Goal: Task Accomplishment & Management: Manage account settings

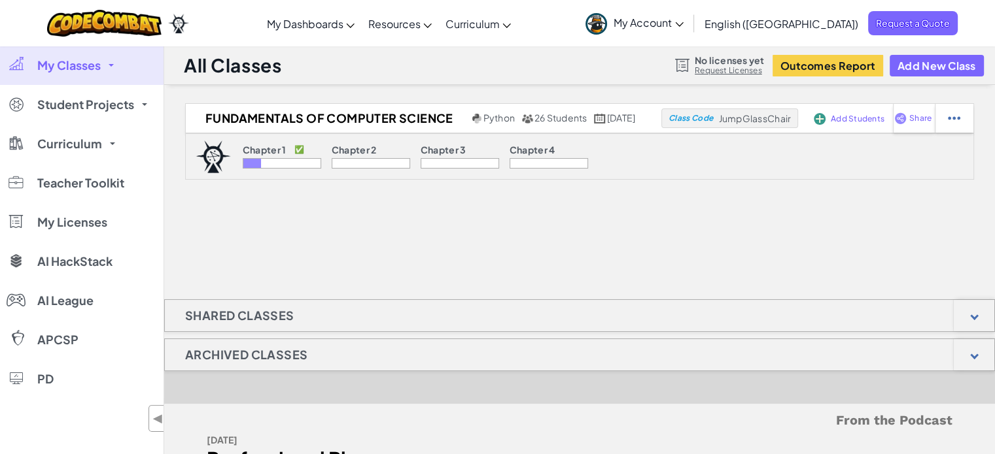
click at [112, 67] on link "My Classes" at bounding box center [81, 65] width 163 height 39
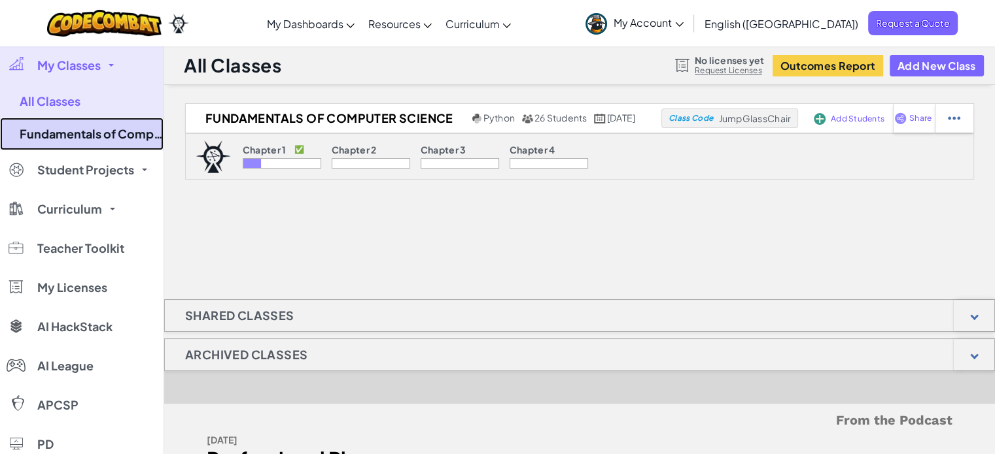
click at [113, 135] on link "Fundamentals of Computer Science" at bounding box center [81, 134] width 163 height 33
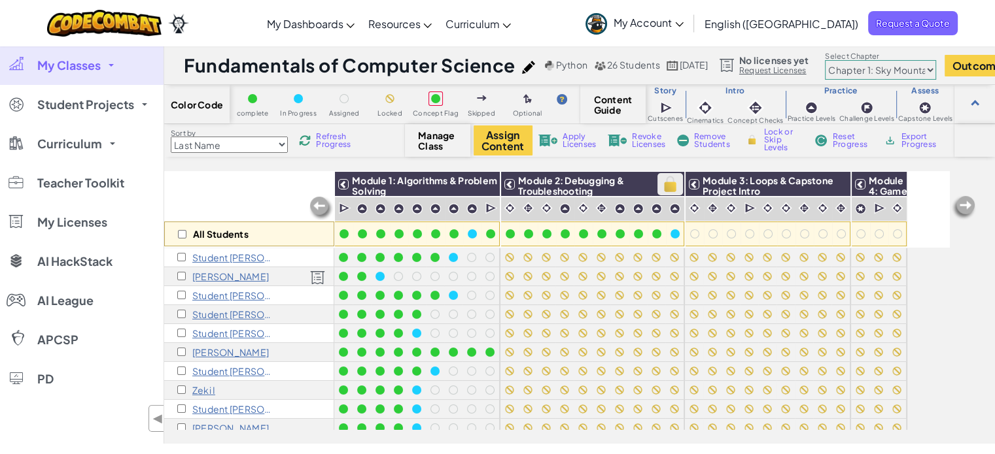
click at [671, 187] on img at bounding box center [670, 185] width 23 height 20
checkbox input "true"
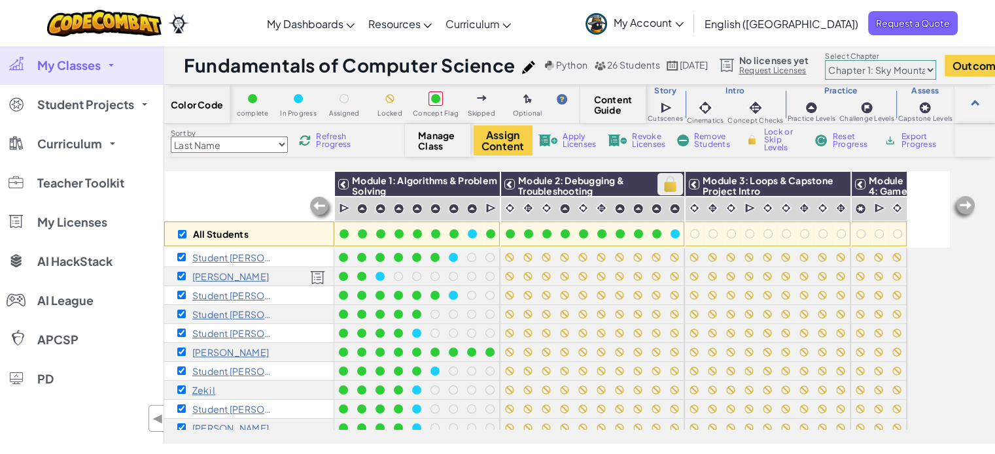
checkbox input "true"
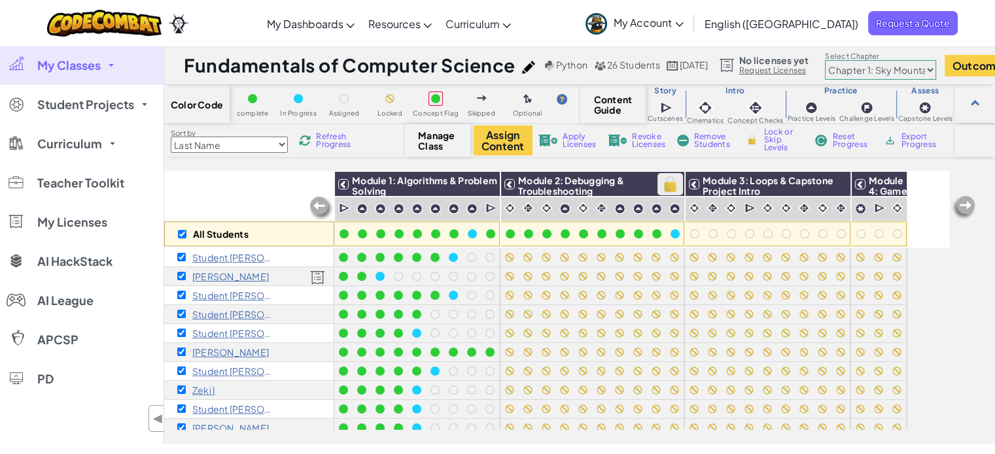
checkbox input "true"
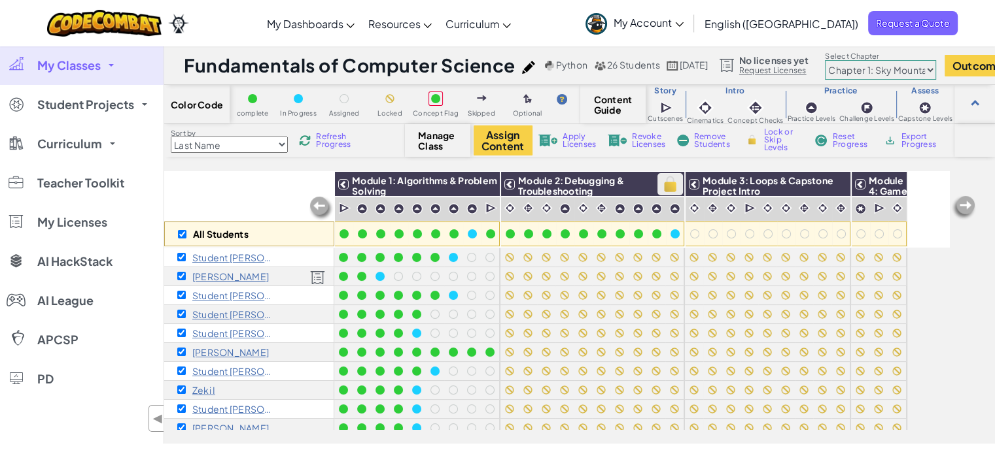
checkbox input "true"
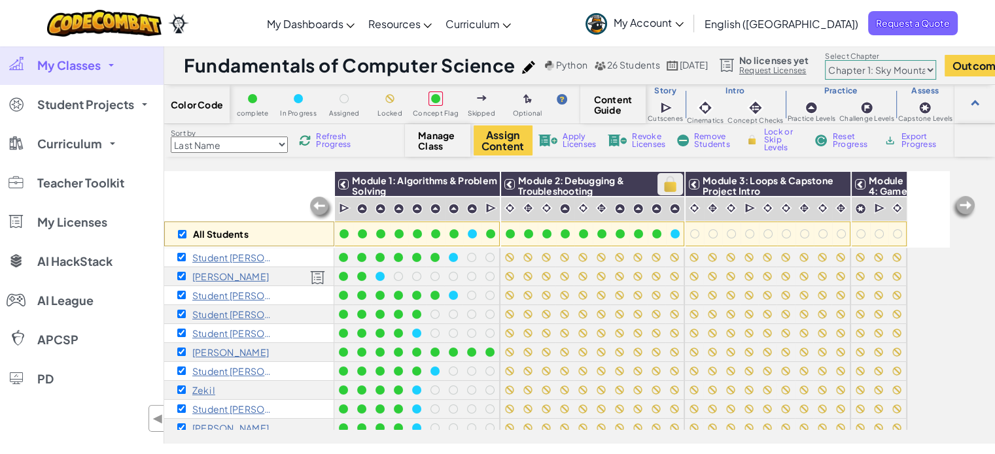
checkbox input "true"
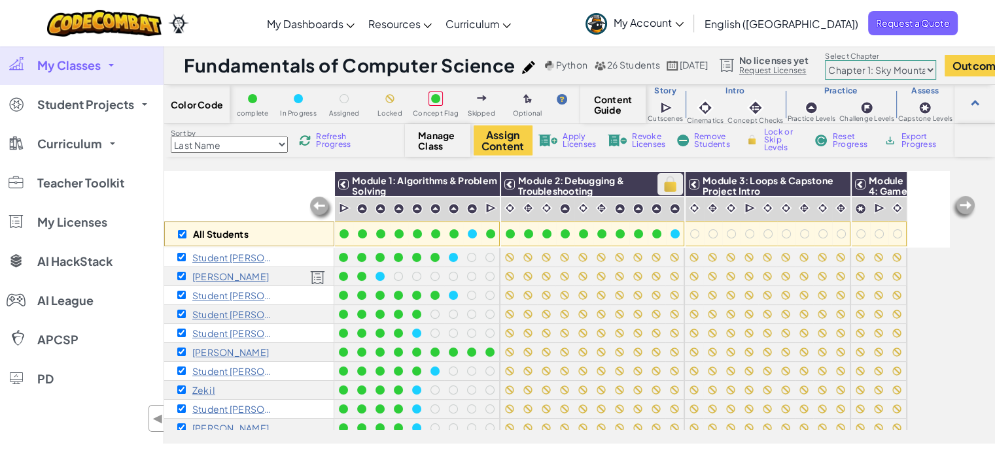
checkbox input "true"
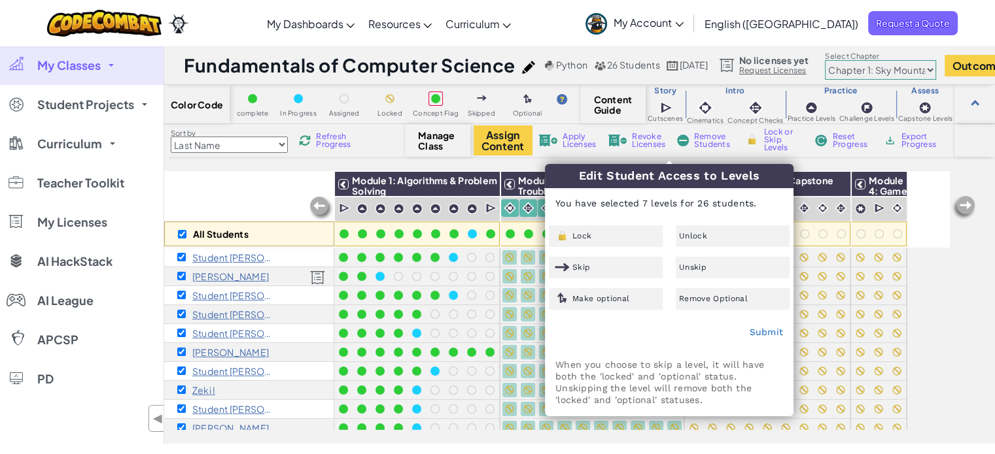
click at [959, 275] on div "All Students Module 1: Algorithms & Problem Solving Module 2: Debugging & Troub…" at bounding box center [579, 307] width 830 height 273
checkbox input "false"
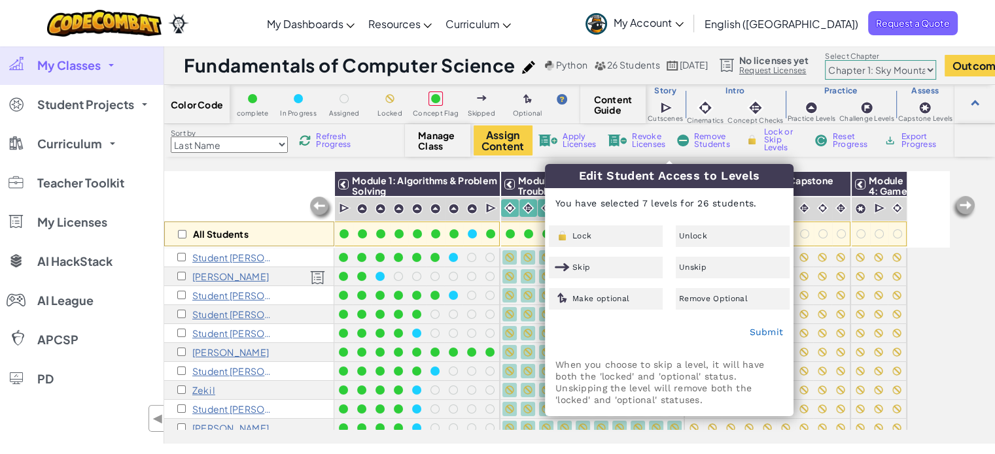
checkbox input "false"
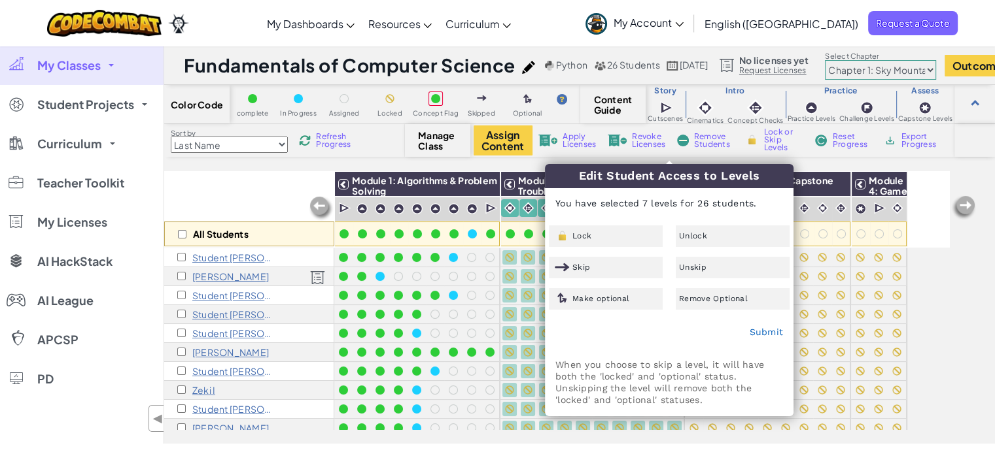
checkbox input "false"
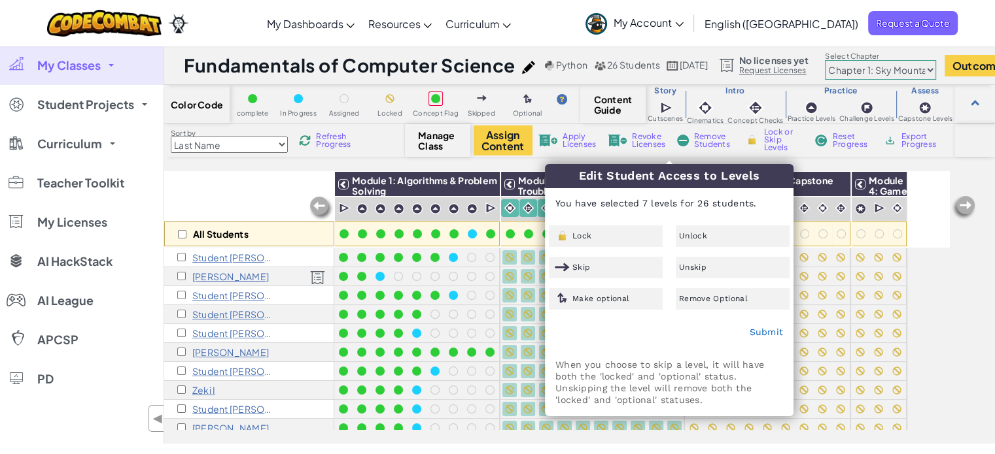
checkbox input "false"
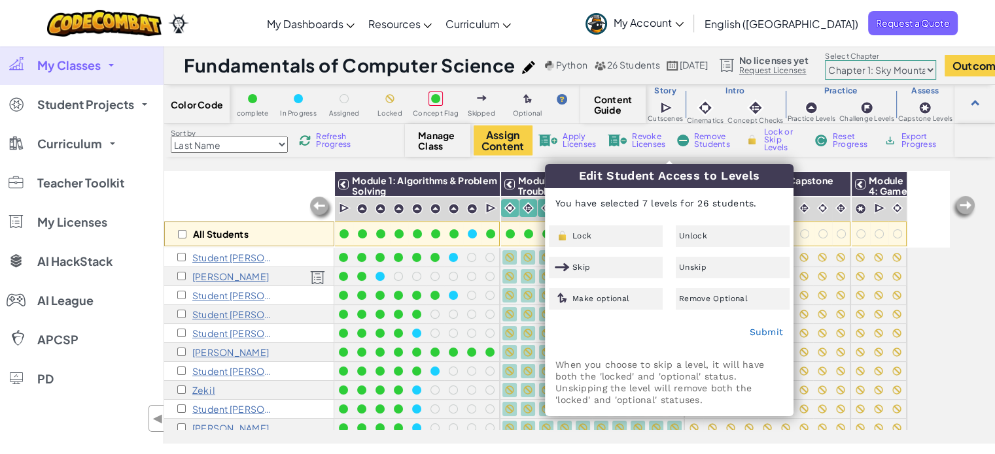
checkbox input "false"
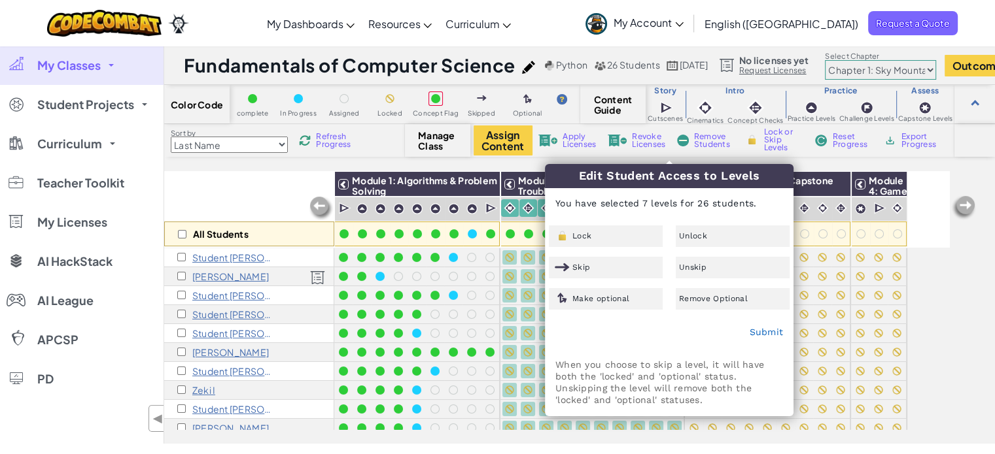
checkbox input "false"
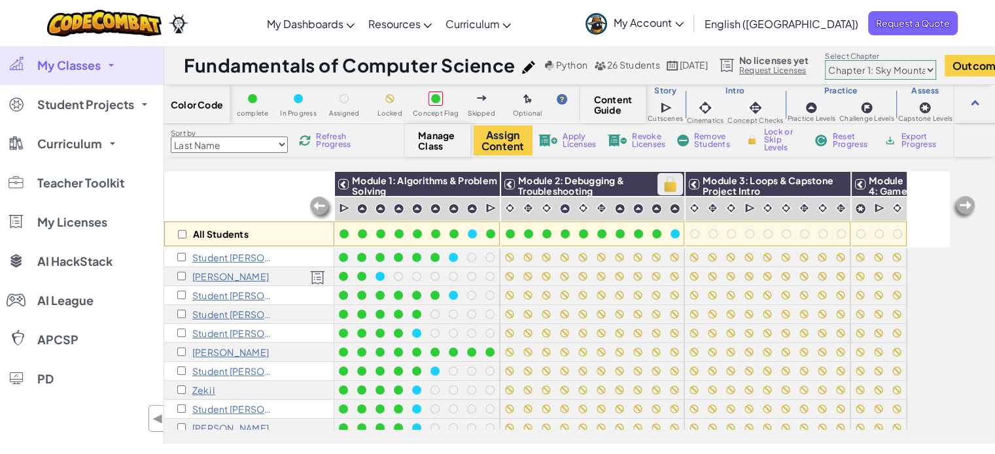
click at [672, 190] on img at bounding box center [670, 185] width 23 height 20
checkbox input "true"
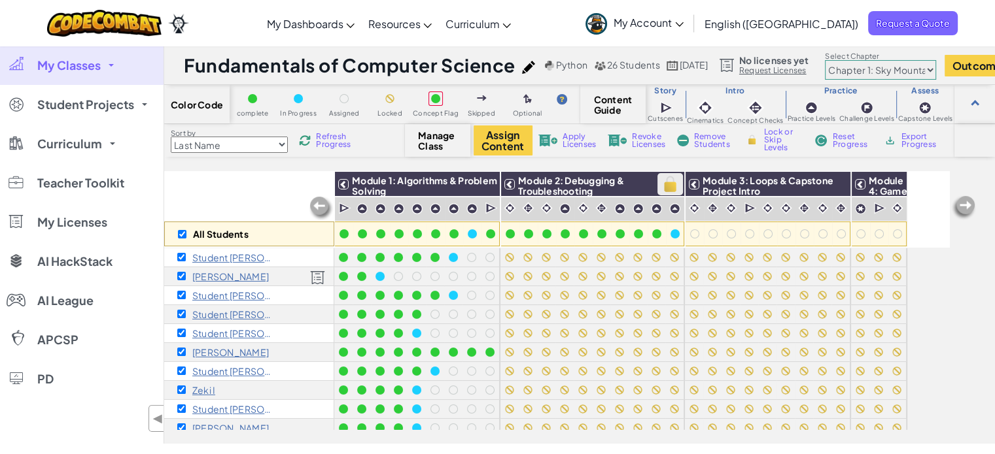
checkbox input "true"
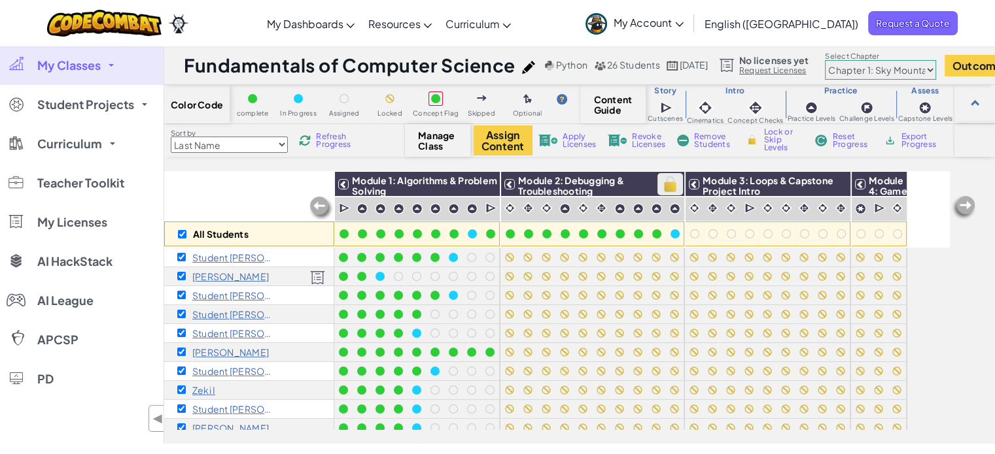
checkbox input "true"
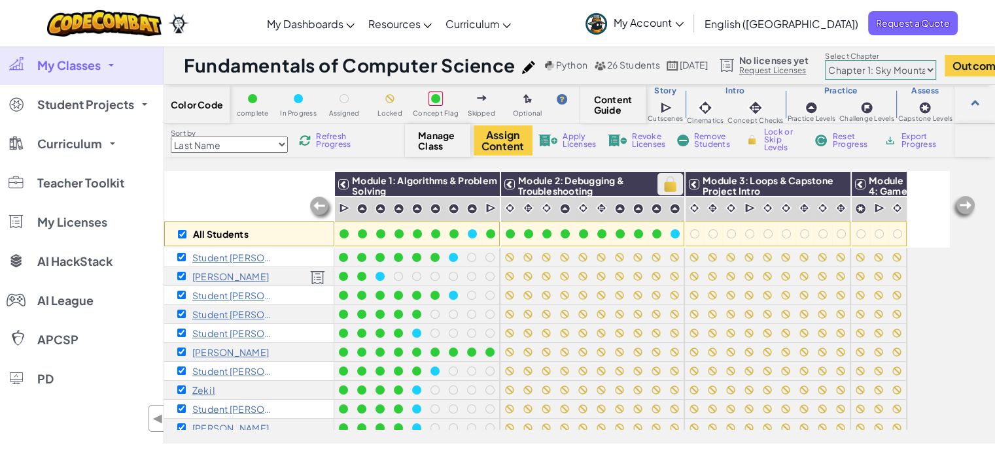
checkbox input "true"
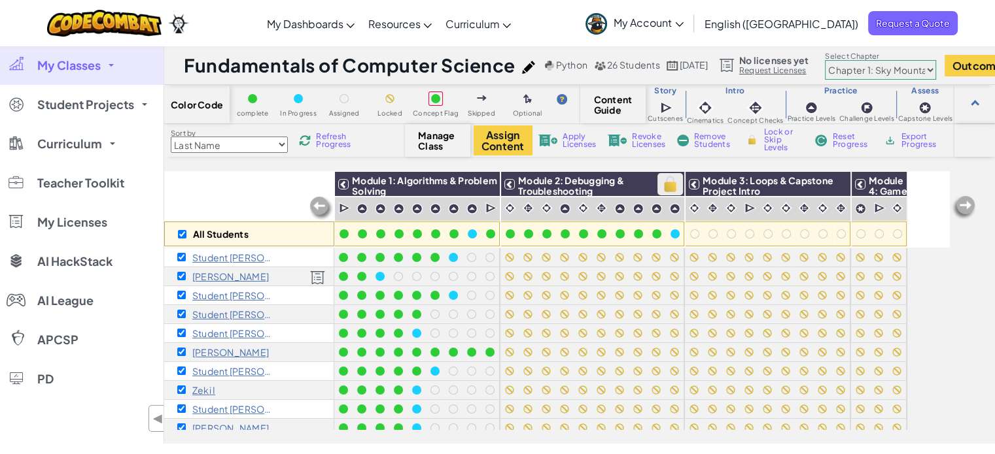
checkbox input "true"
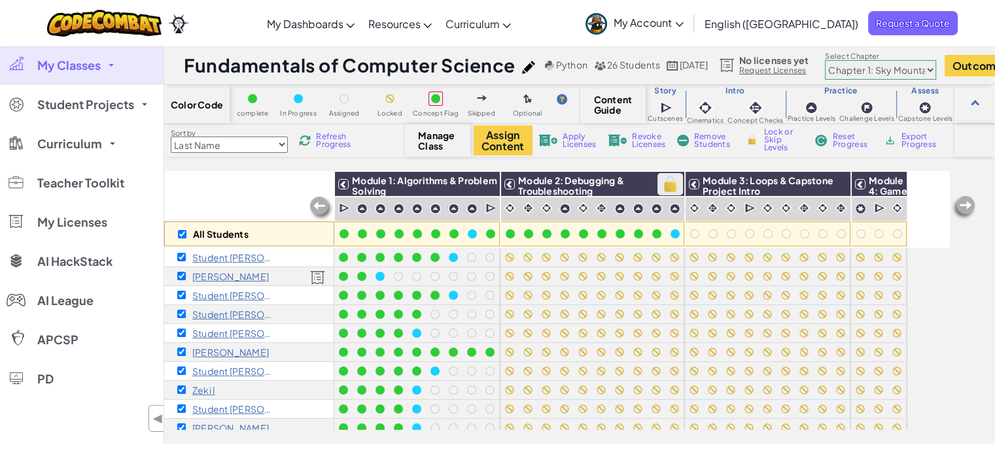
checkbox input "true"
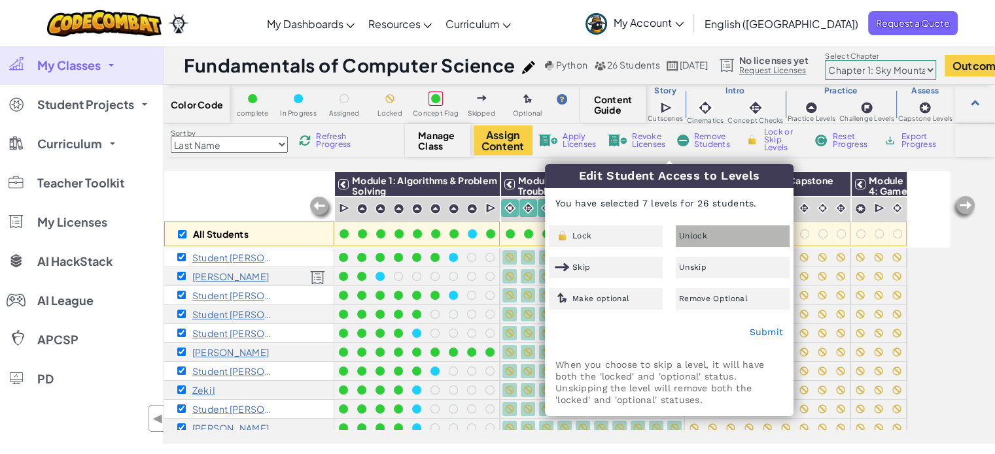
click at [691, 239] on span "Unlock" at bounding box center [693, 236] width 28 height 8
click at [768, 337] on link "Submit" at bounding box center [766, 332] width 34 height 10
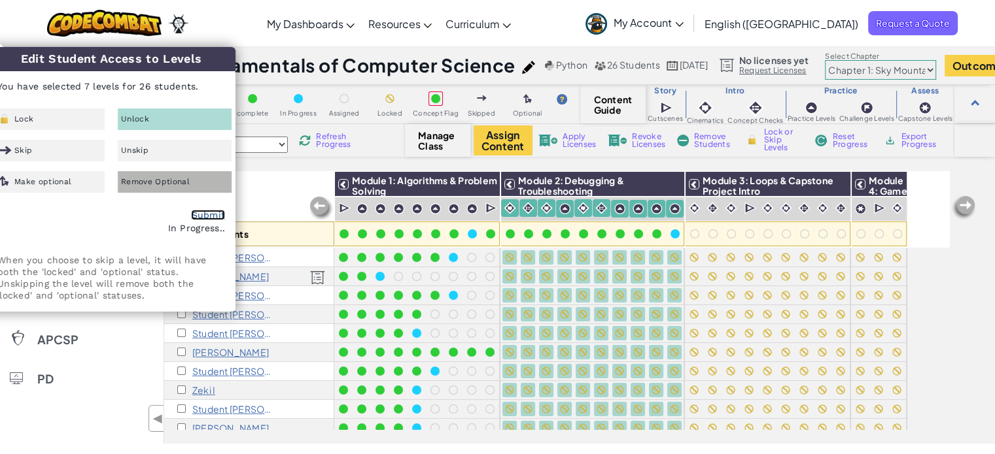
checkbox input "false"
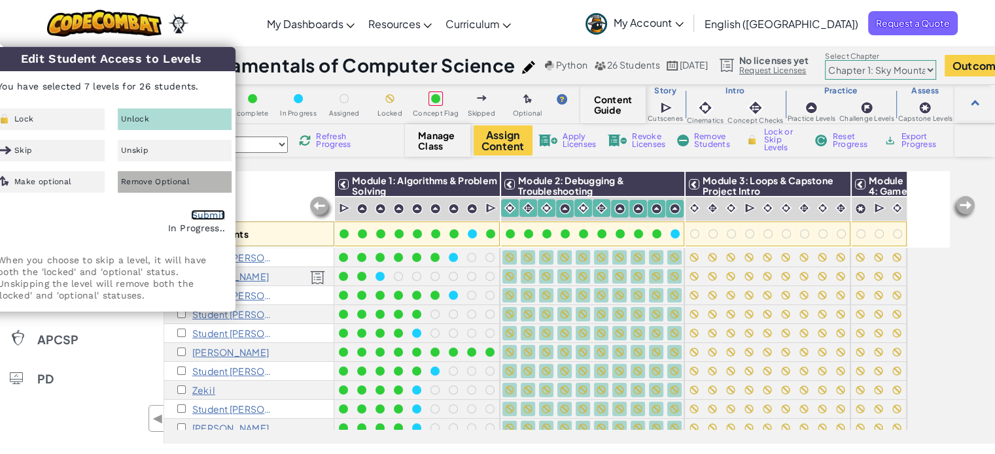
checkbox input "false"
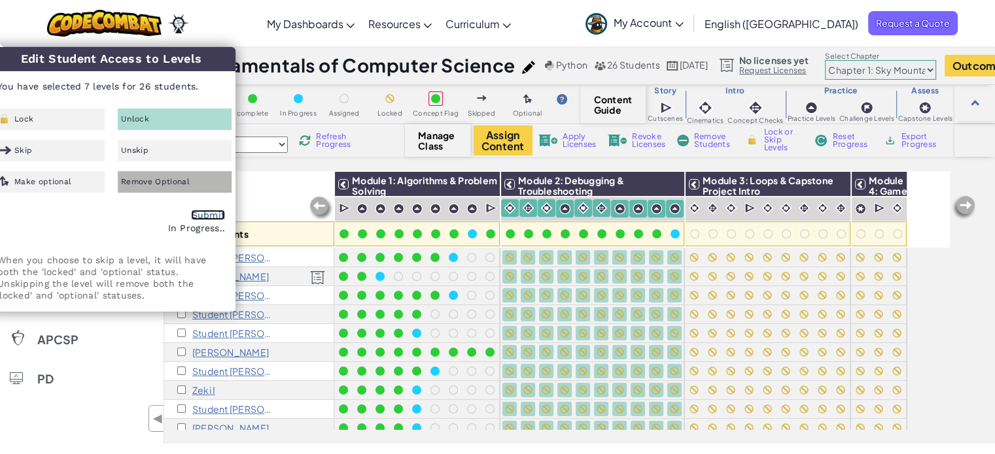
checkbox input "false"
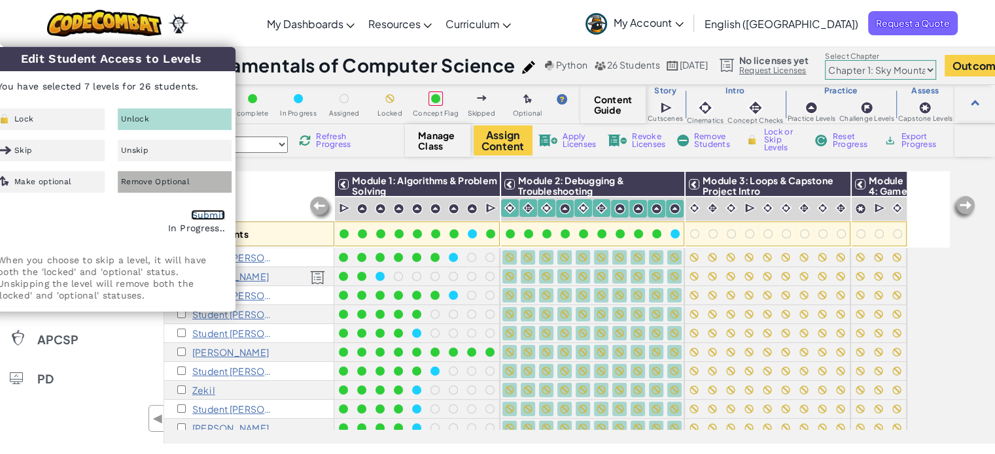
checkbox input "false"
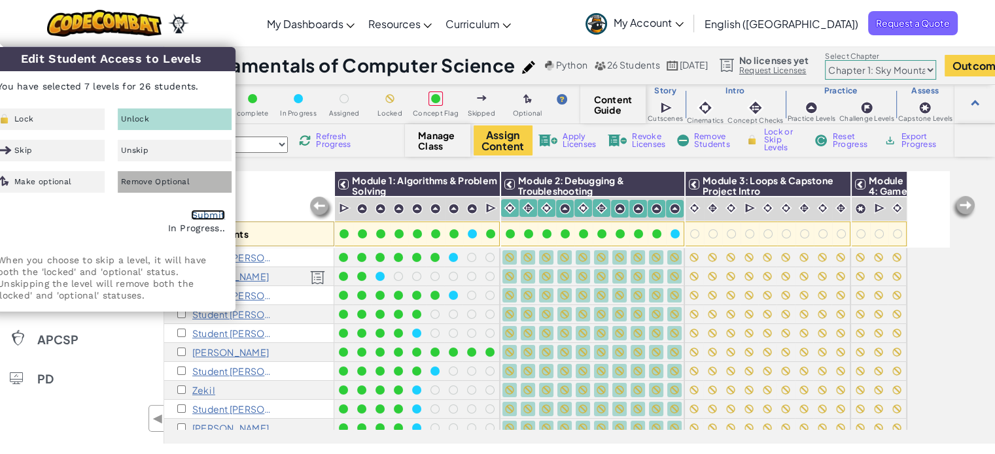
checkbox input "false"
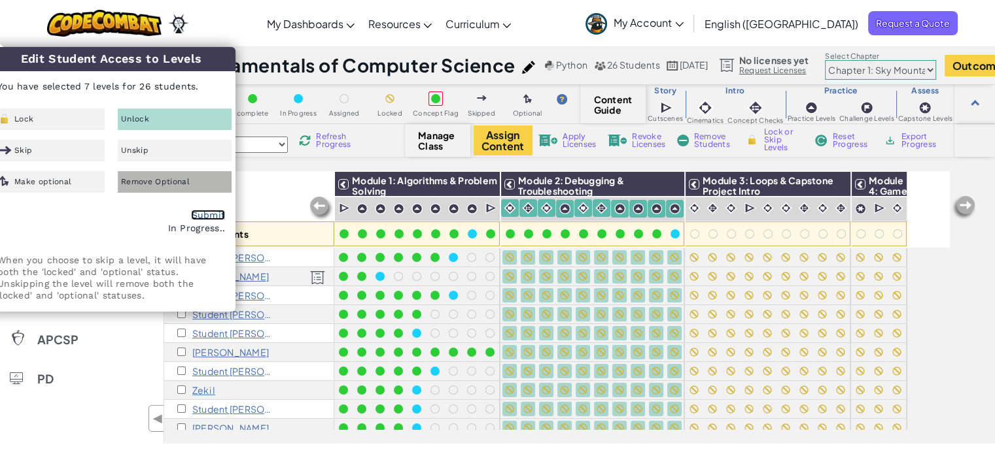
checkbox input "false"
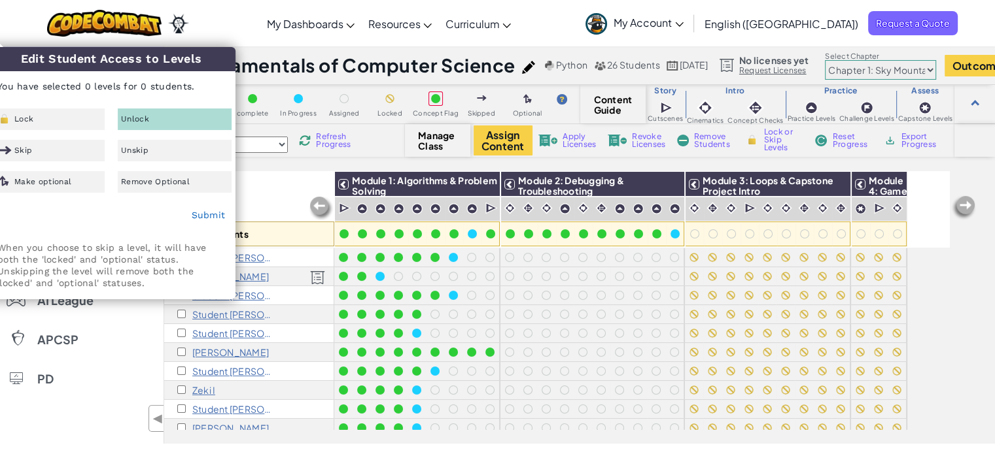
click at [606, 12] on div "Toggle navigation My Dashboards Ozaria Teacher Dashboard CodeCombat Teacher Das…" at bounding box center [497, 23] width 1001 height 46
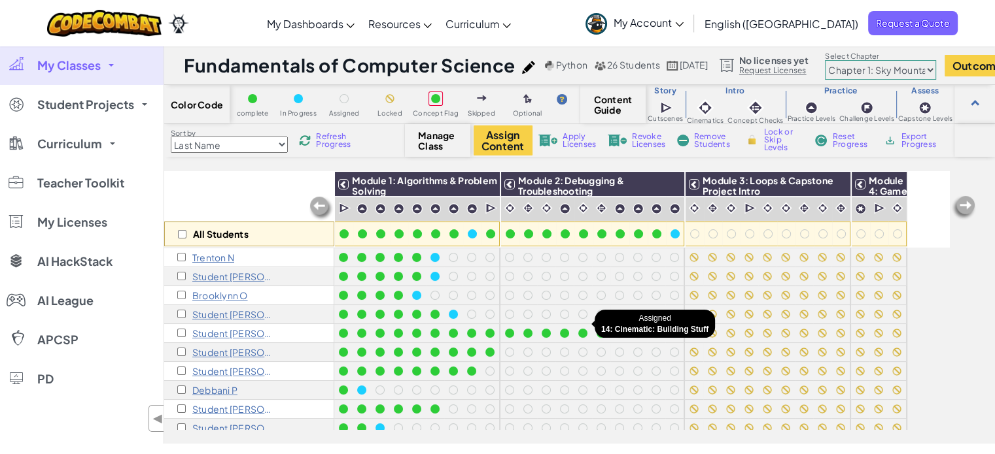
scroll to position [320, 0]
